Goal: Complete application form

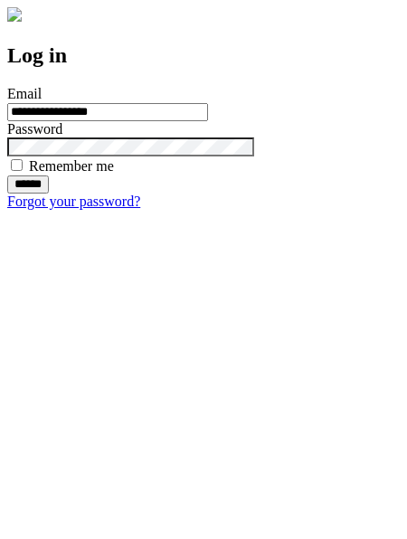
type input "**********"
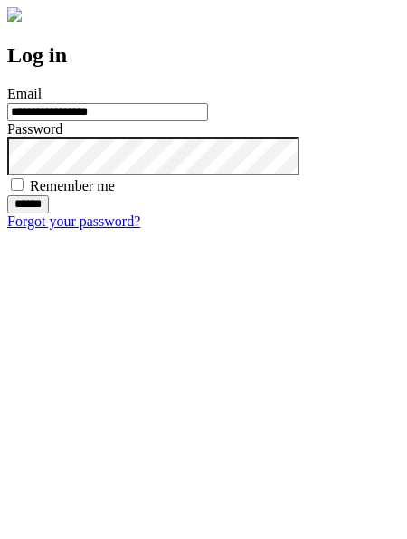
click at [49, 213] on input "******" at bounding box center [28, 204] width 42 height 18
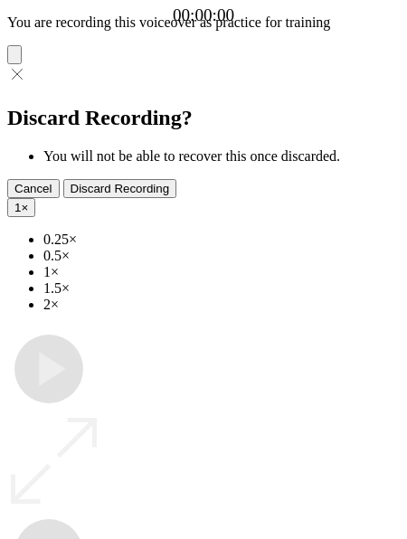
type input "**********"
